Goal: Book appointment/travel/reservation

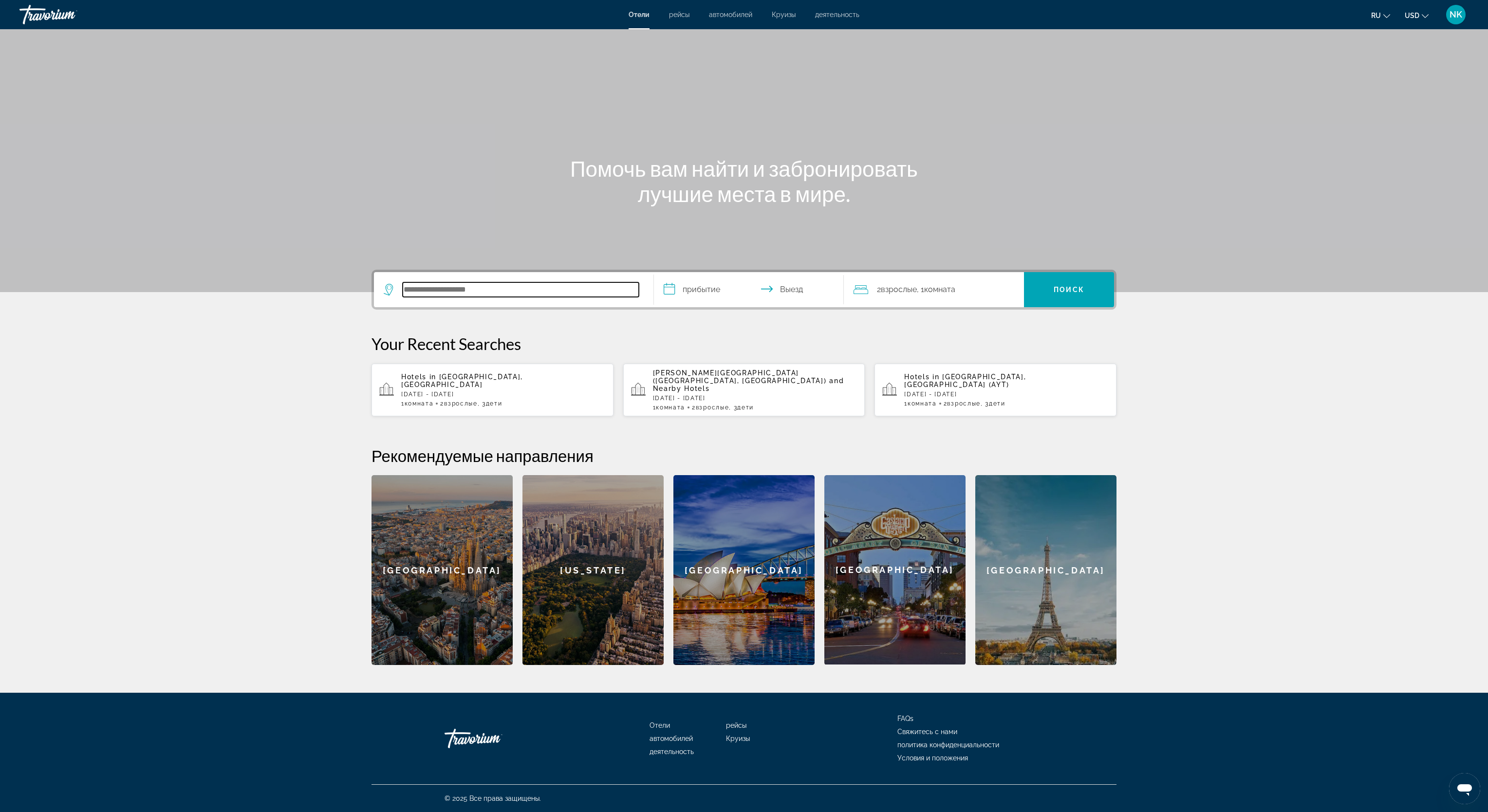
click at [521, 296] on input "Search hotel destination" at bounding box center [520, 289] width 236 height 14
click at [743, 405] on div "[GEOGRAPHIC_DATA]" at bounding box center [744, 570] width 141 height 190
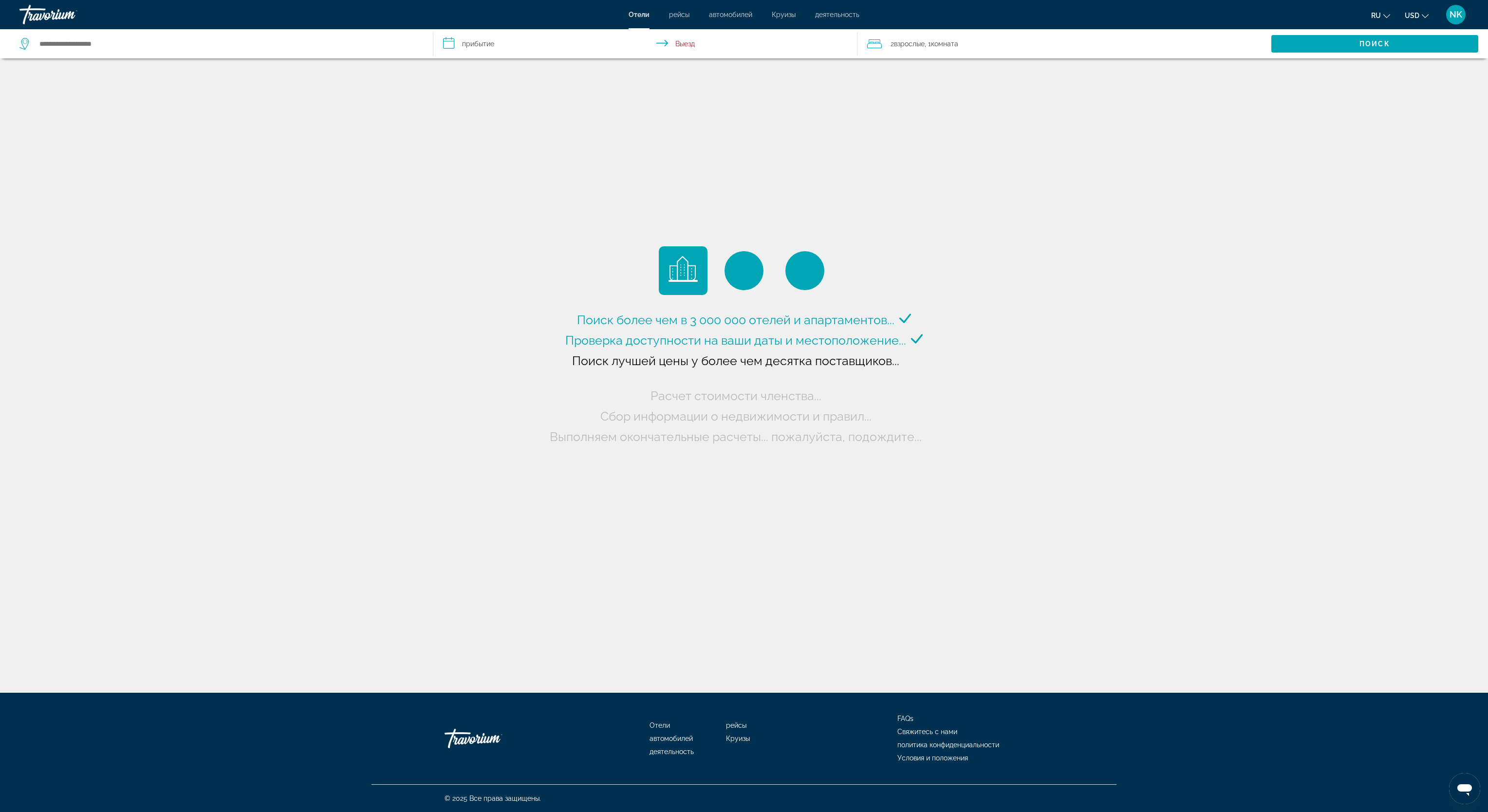
type input "**********"
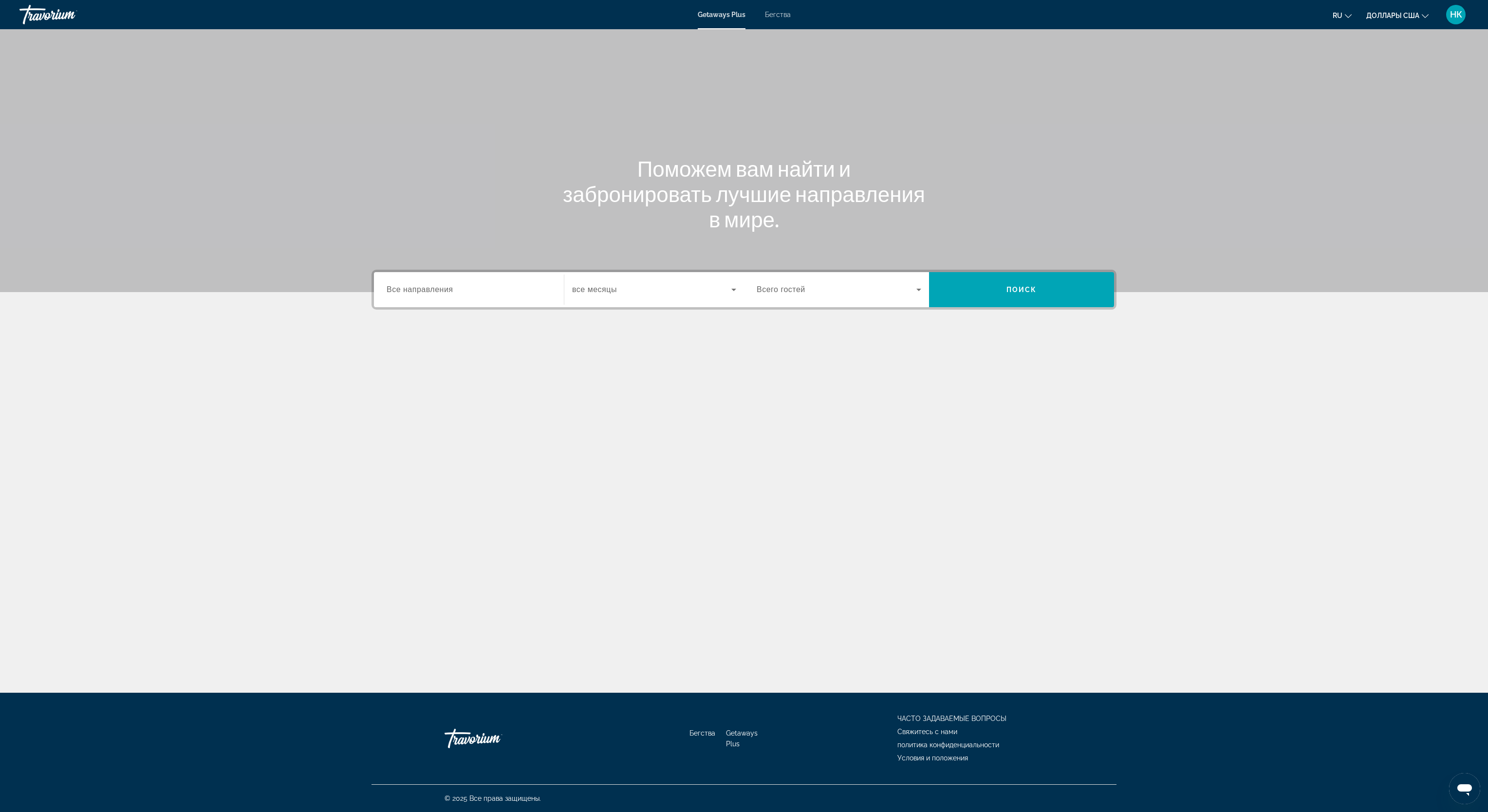
click at [421, 286] on span "Все направления" at bounding box center [419, 289] width 66 height 8
click at [421, 286] on input "Destination Все направления" at bounding box center [468, 290] width 165 height 12
click at [592, 293] on span "все месяцы" at bounding box center [594, 289] width 45 height 8
click at [602, 344] on font "октябрь 2025 г." at bounding box center [596, 342] width 47 height 8
click at [823, 297] on div "Виджет поиска" at bounding box center [839, 289] width 165 height 27
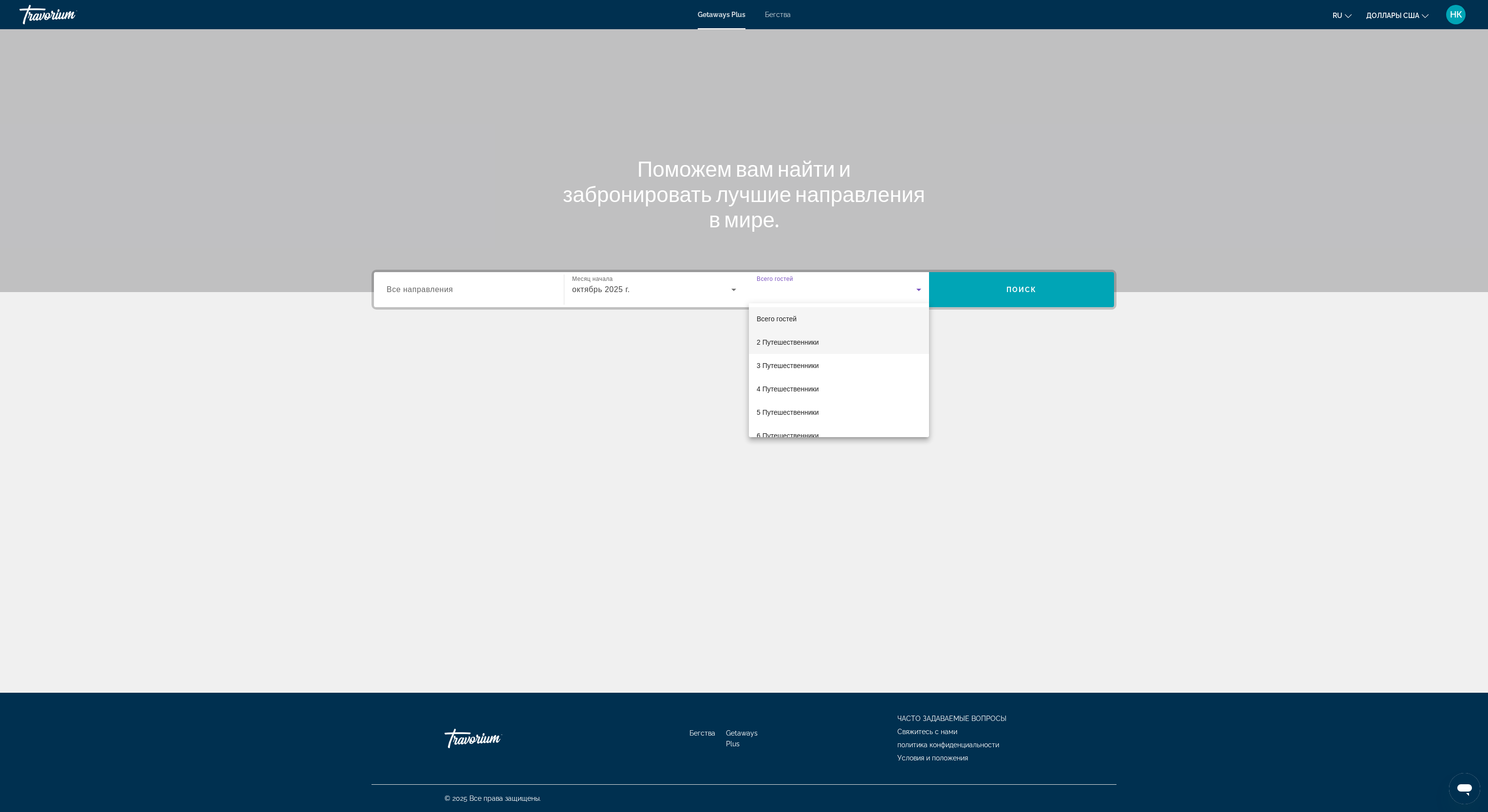
click at [803, 341] on font "2 Путешественники" at bounding box center [788, 342] width 62 height 8
drag, startPoint x: 907, startPoint y: 327, endPoint x: 901, endPoint y: 328, distance: 6.1
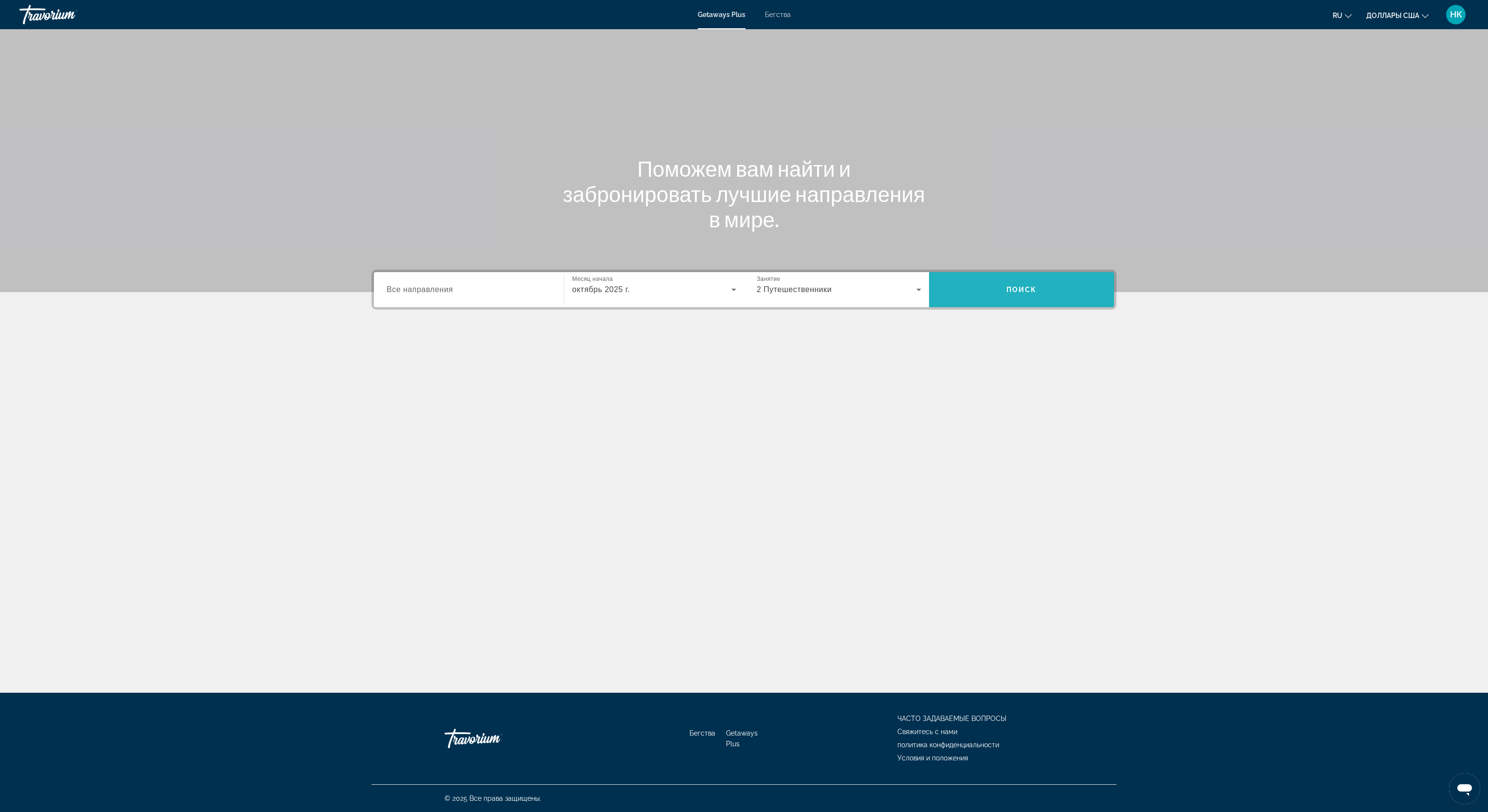
drag, startPoint x: 901, startPoint y: 328, endPoint x: 1007, endPoint y: 292, distance: 111.9
click at [1007, 292] on button "Поиск" at bounding box center [1021, 289] width 185 height 35
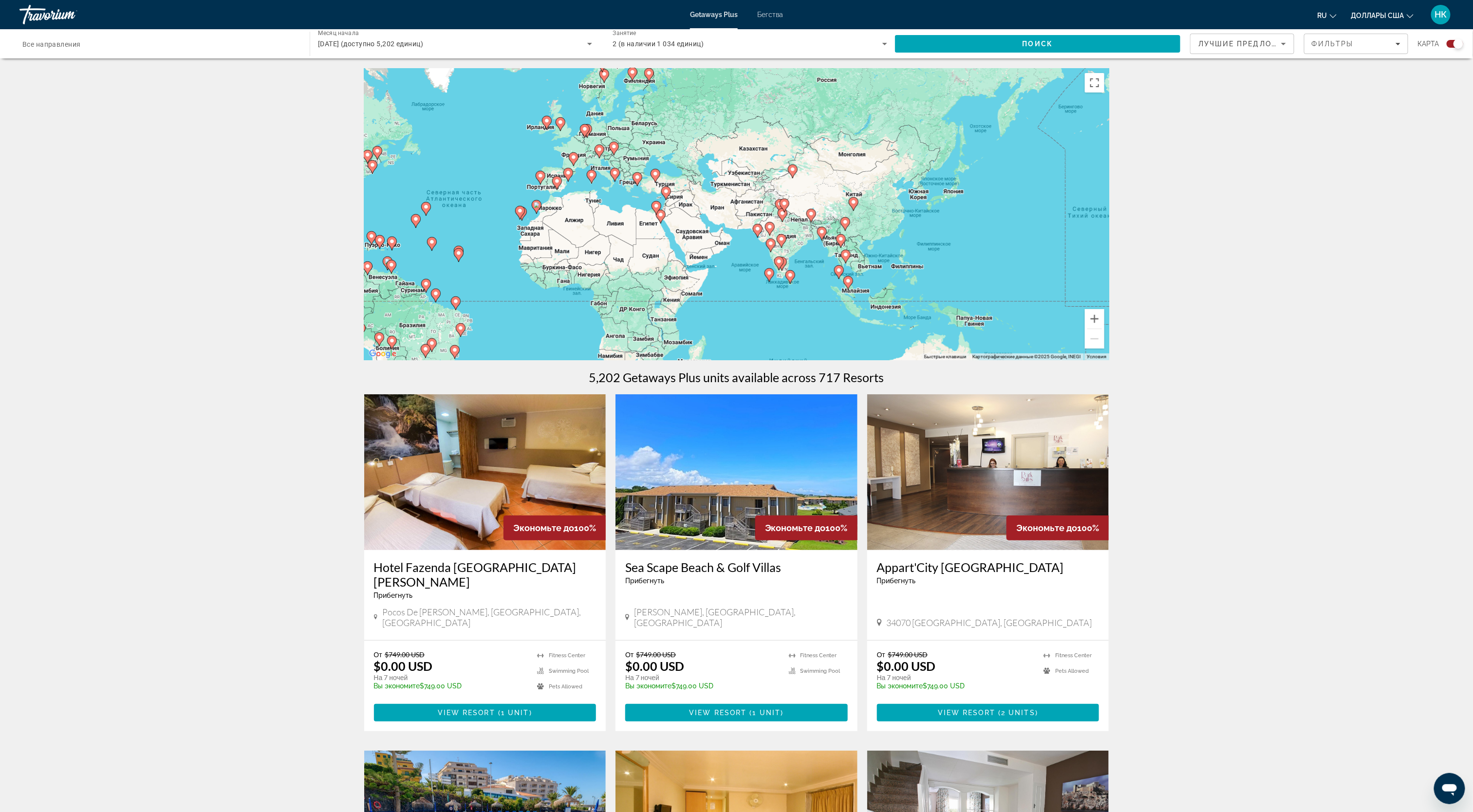
drag, startPoint x: 994, startPoint y: 225, endPoint x: 746, endPoint y: 224, distance: 248.0
click at [746, 224] on div "Чтобы активировать перетаскивание с помощью клавиатуры, нажмите Alt + Ввод. Пос…" at bounding box center [737, 214] width 745 height 292
click at [1093, 318] on button "Увеличить" at bounding box center [1095, 319] width 20 height 20
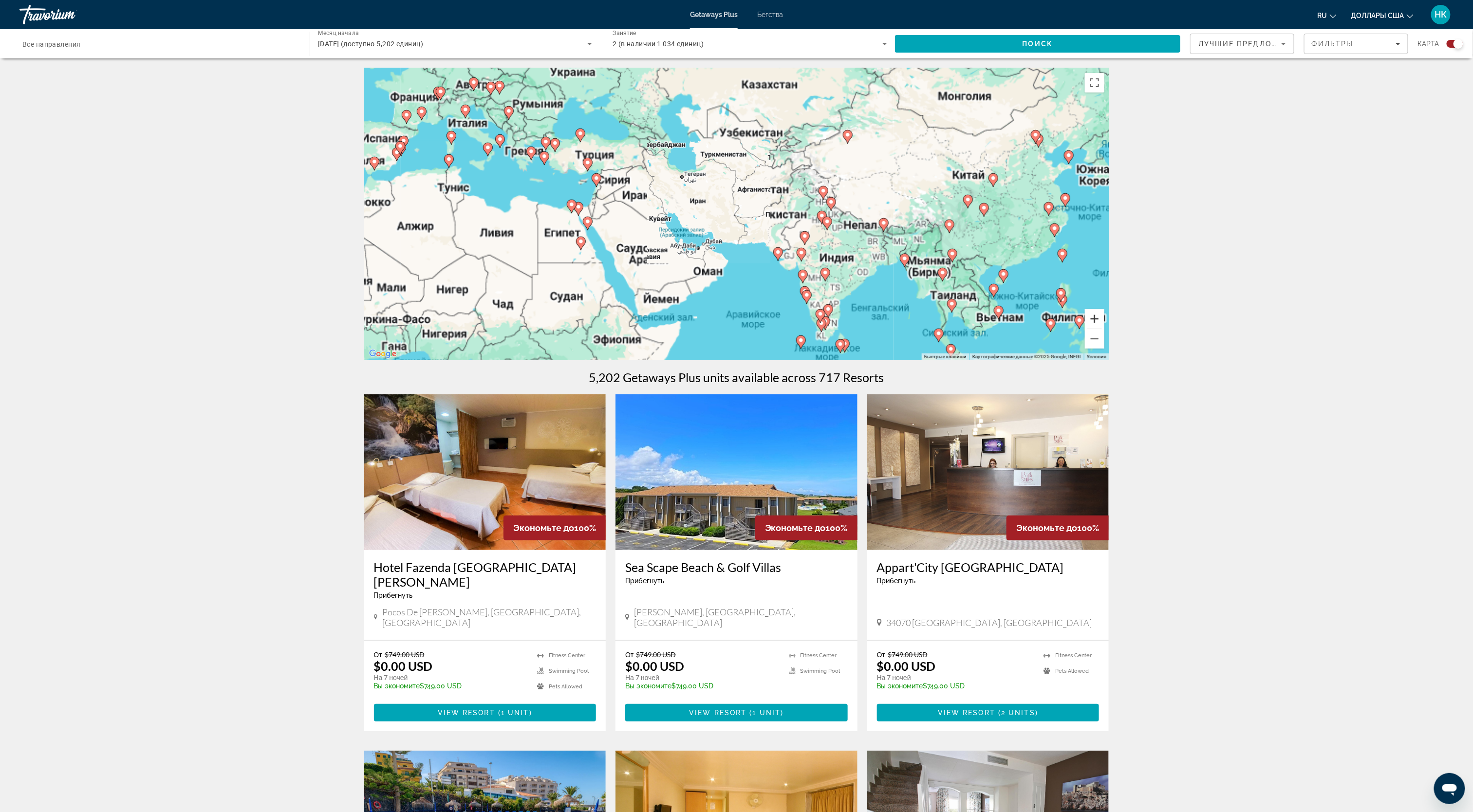
click at [1093, 318] on button "Увеличить" at bounding box center [1095, 319] width 20 height 20
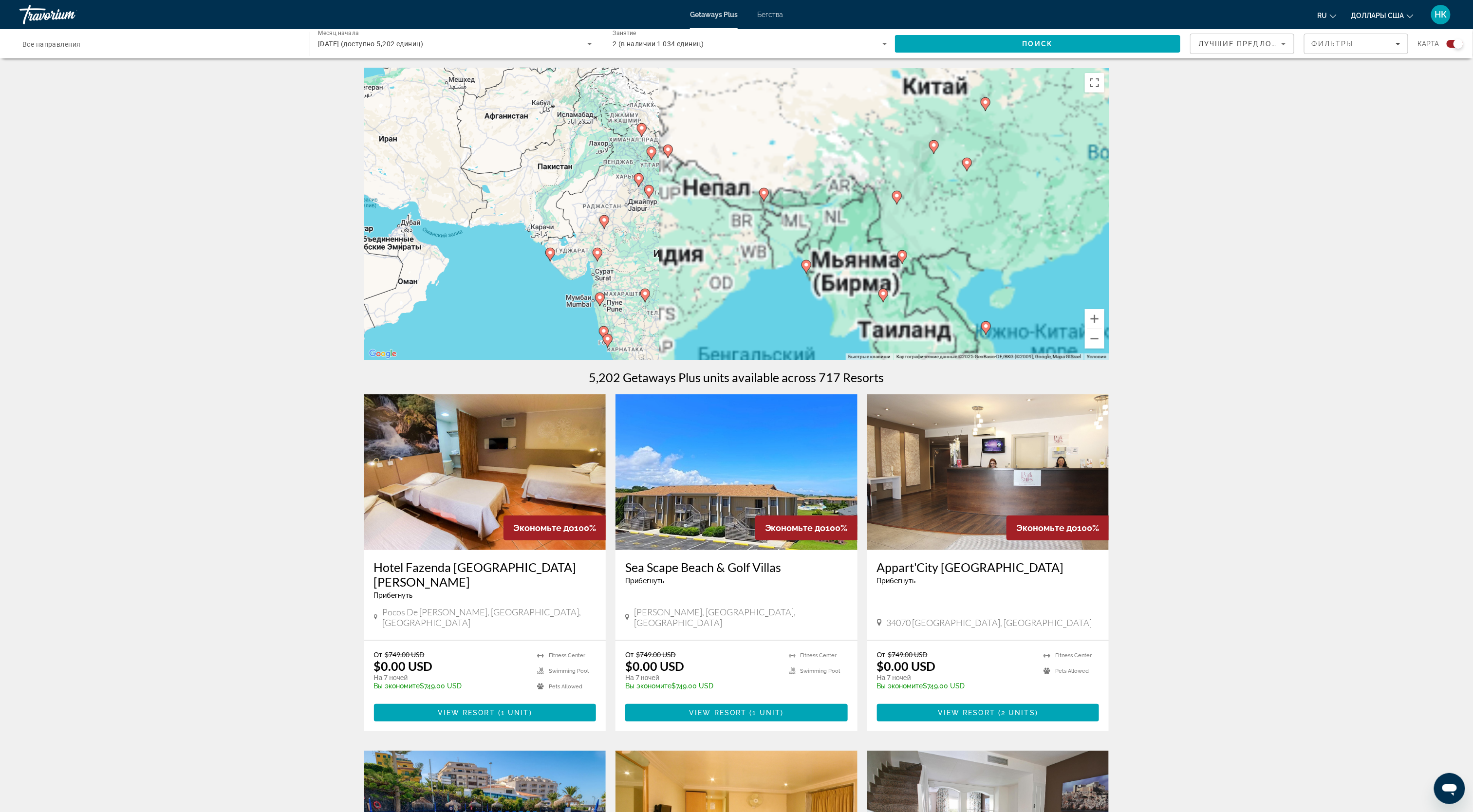
drag, startPoint x: 998, startPoint y: 290, endPoint x: 665, endPoint y: 234, distance: 337.7
click at [665, 234] on div "Чтобы активировать перетаскивание с помощью клавиатуры, нажмите Alt + Ввод. Пос…" at bounding box center [737, 214] width 745 height 292
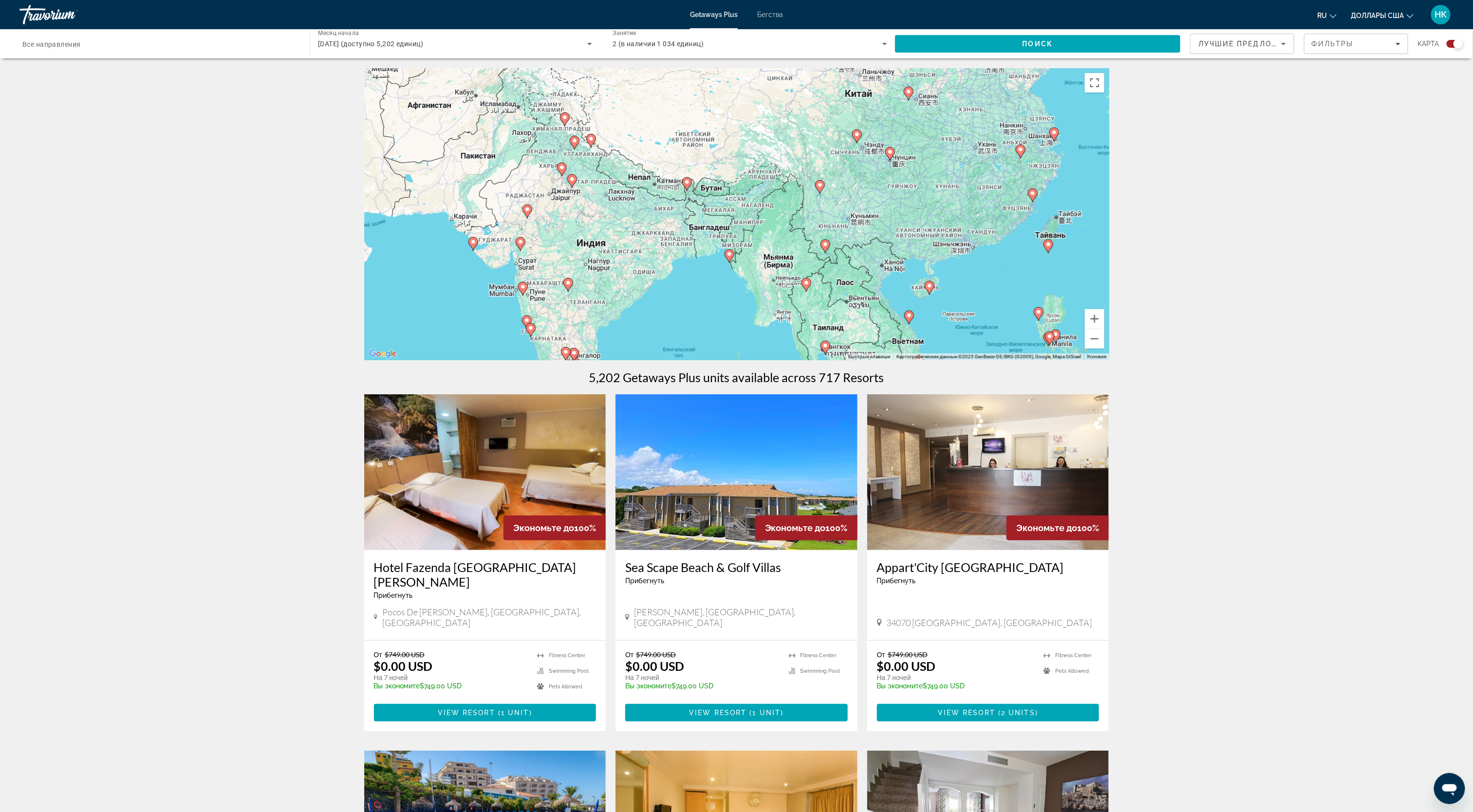
click at [929, 286] on image "Основное содержание" at bounding box center [929, 286] width 6 height 6
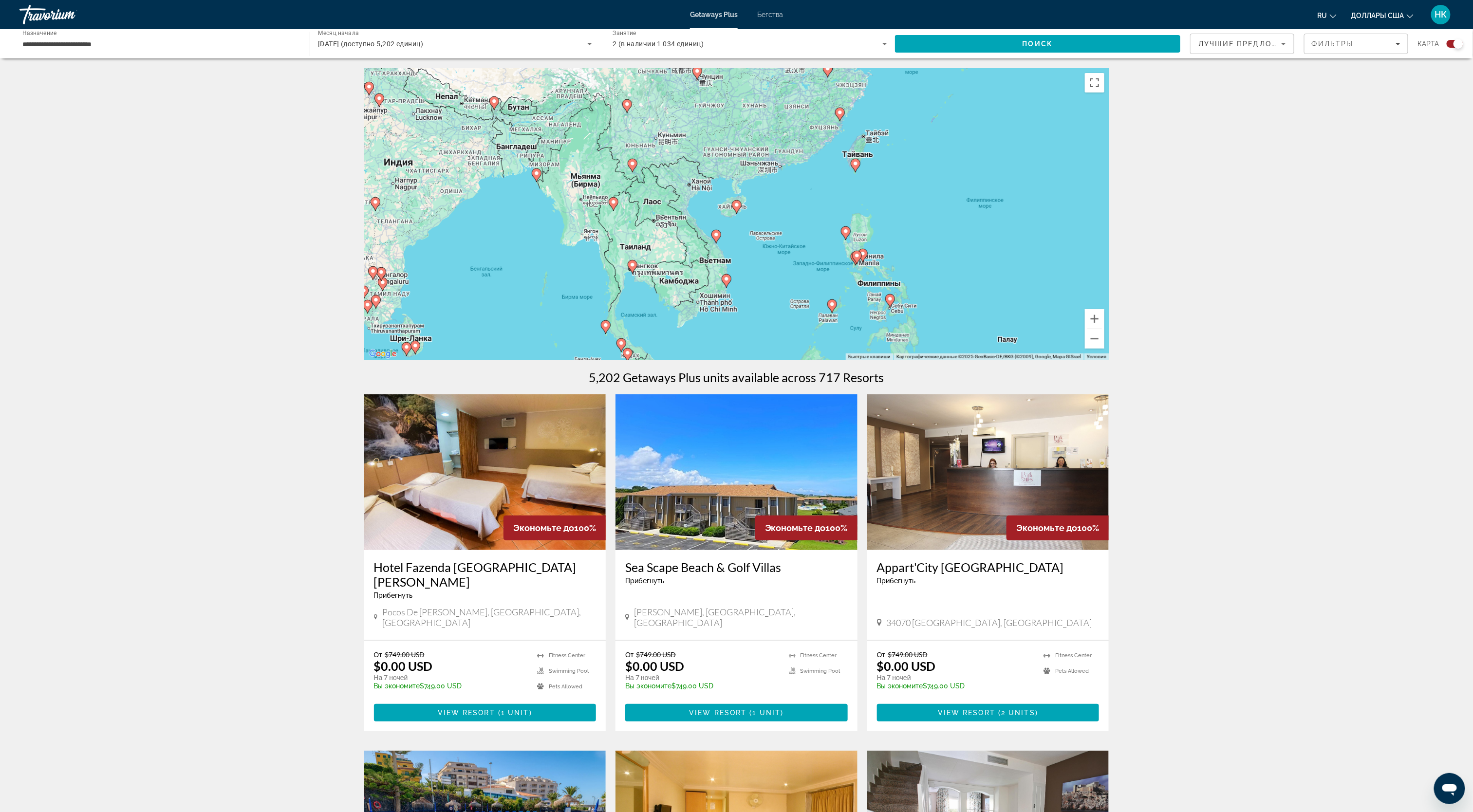
click at [735, 207] on image "Основное содержание" at bounding box center [736, 205] width 6 height 6
click at [736, 207] on image "Основное содержание" at bounding box center [736, 205] width 6 height 6
type input "**********"
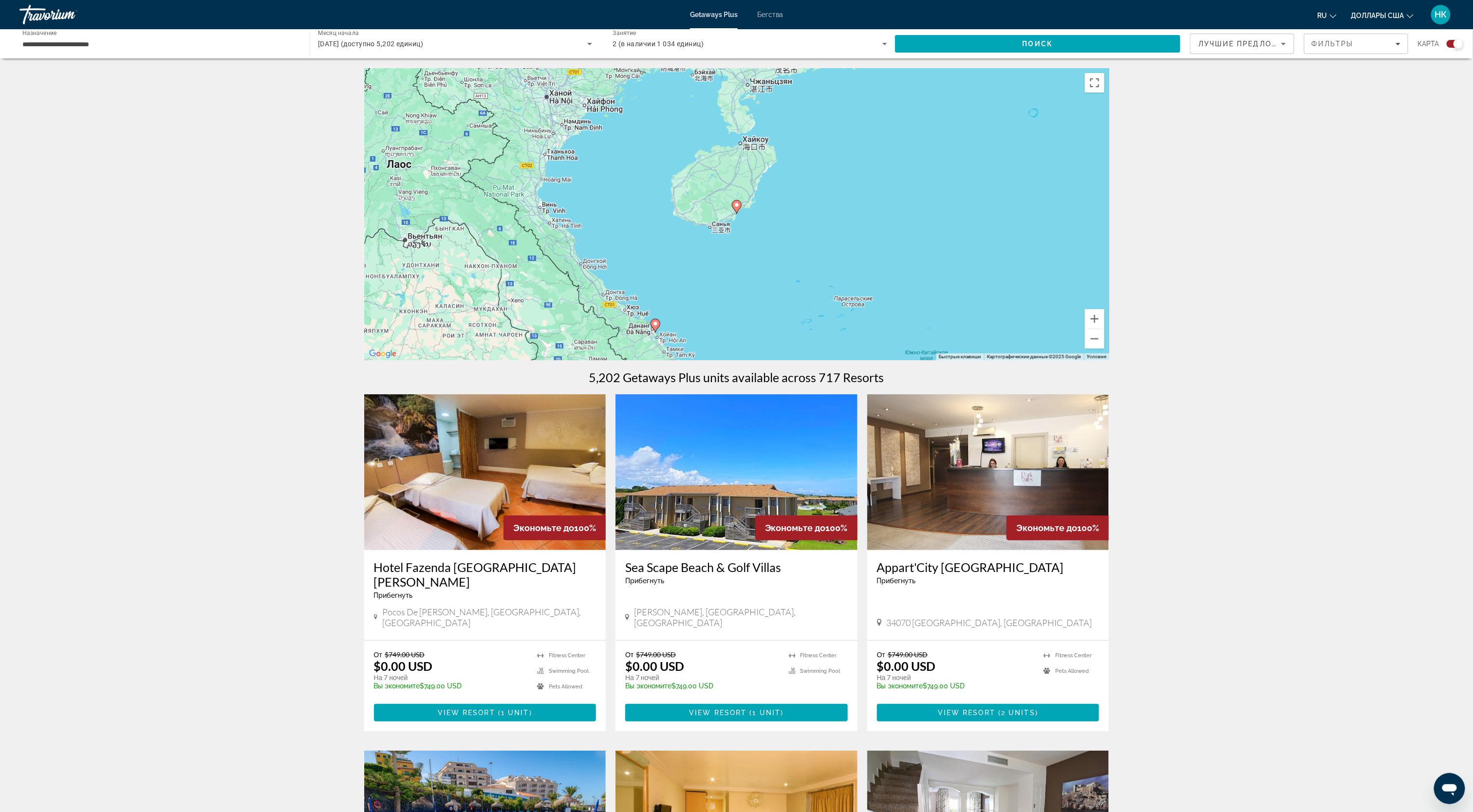
click at [736, 207] on image "Основное содержание" at bounding box center [736, 205] width 6 height 6
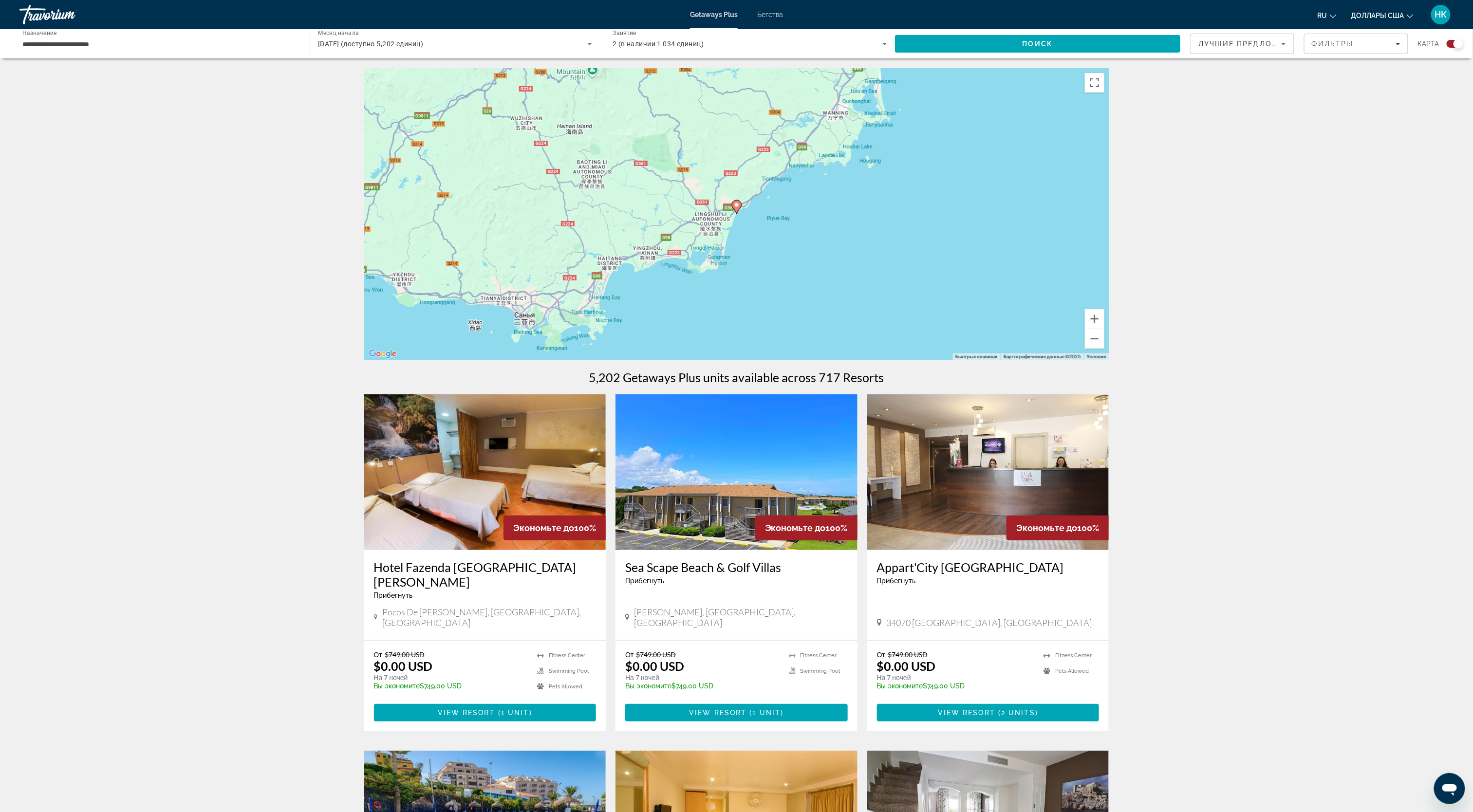
click at [736, 207] on image "Основное содержание" at bounding box center [736, 205] width 6 height 6
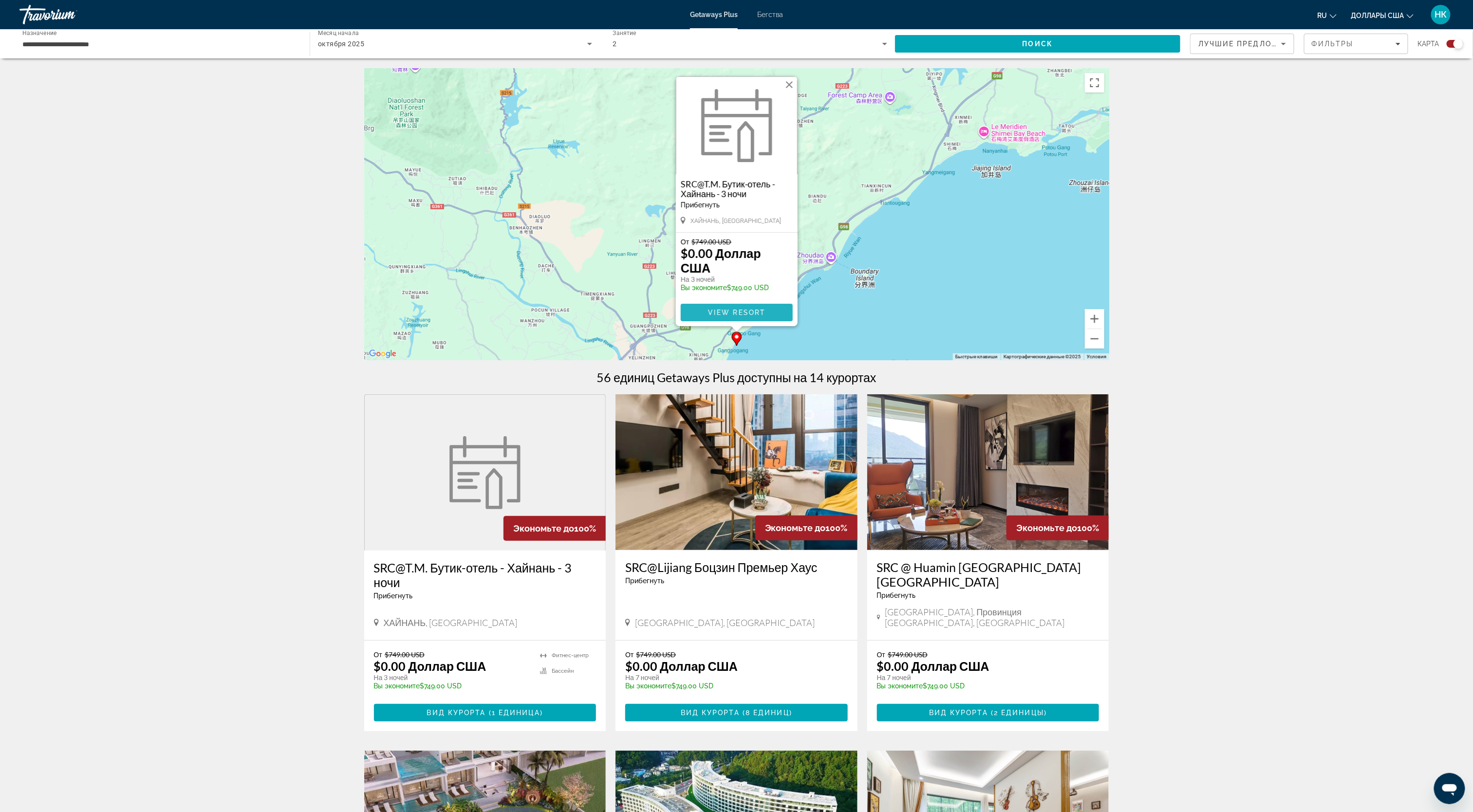
click at [744, 312] on span "View Resort" at bounding box center [736, 312] width 57 height 8
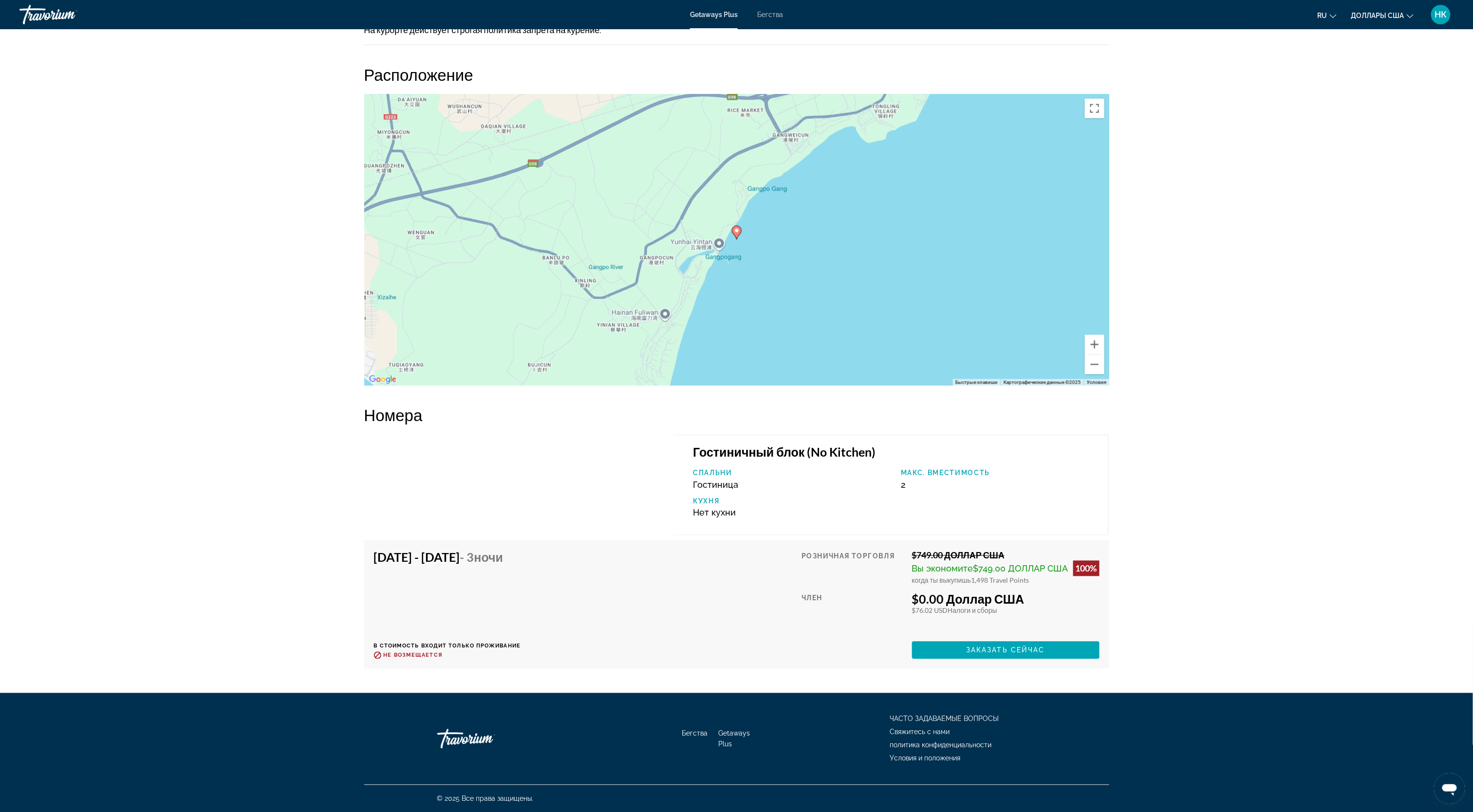
scroll to position [988, 0]
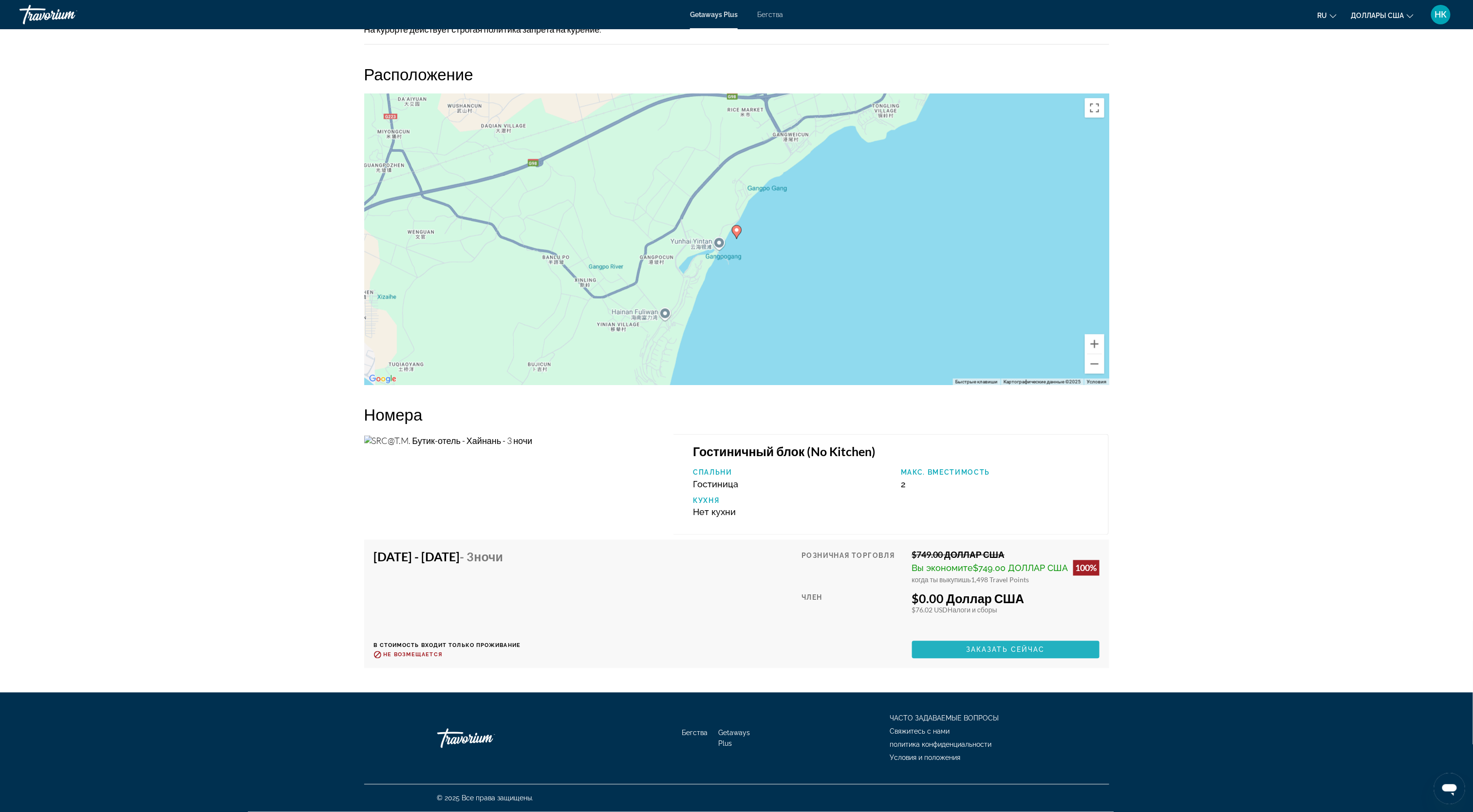
click at [981, 656] on span "Основное содержание" at bounding box center [1006, 650] width 188 height 23
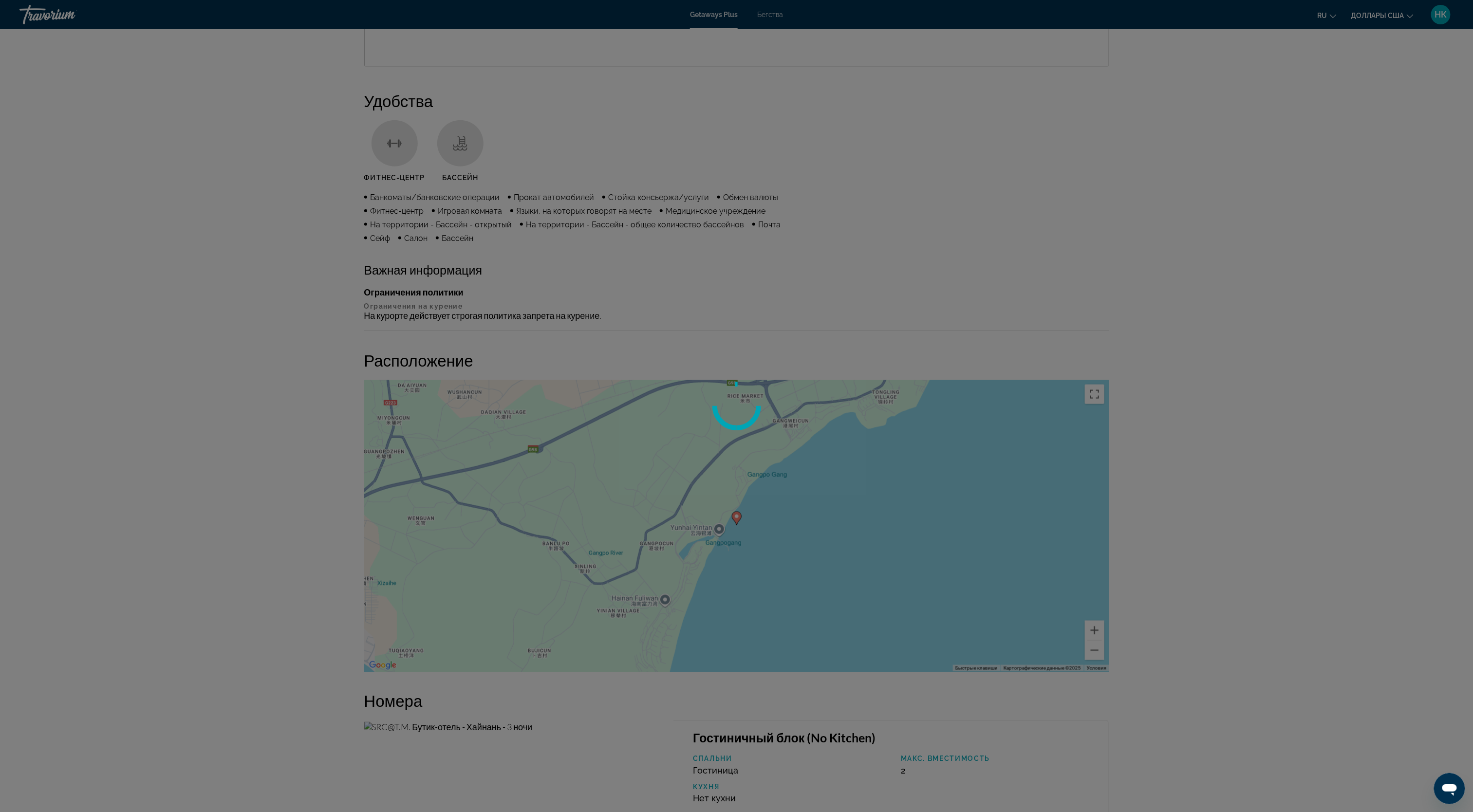
scroll to position [501, 0]
